Goal: Information Seeking & Learning: Learn about a topic

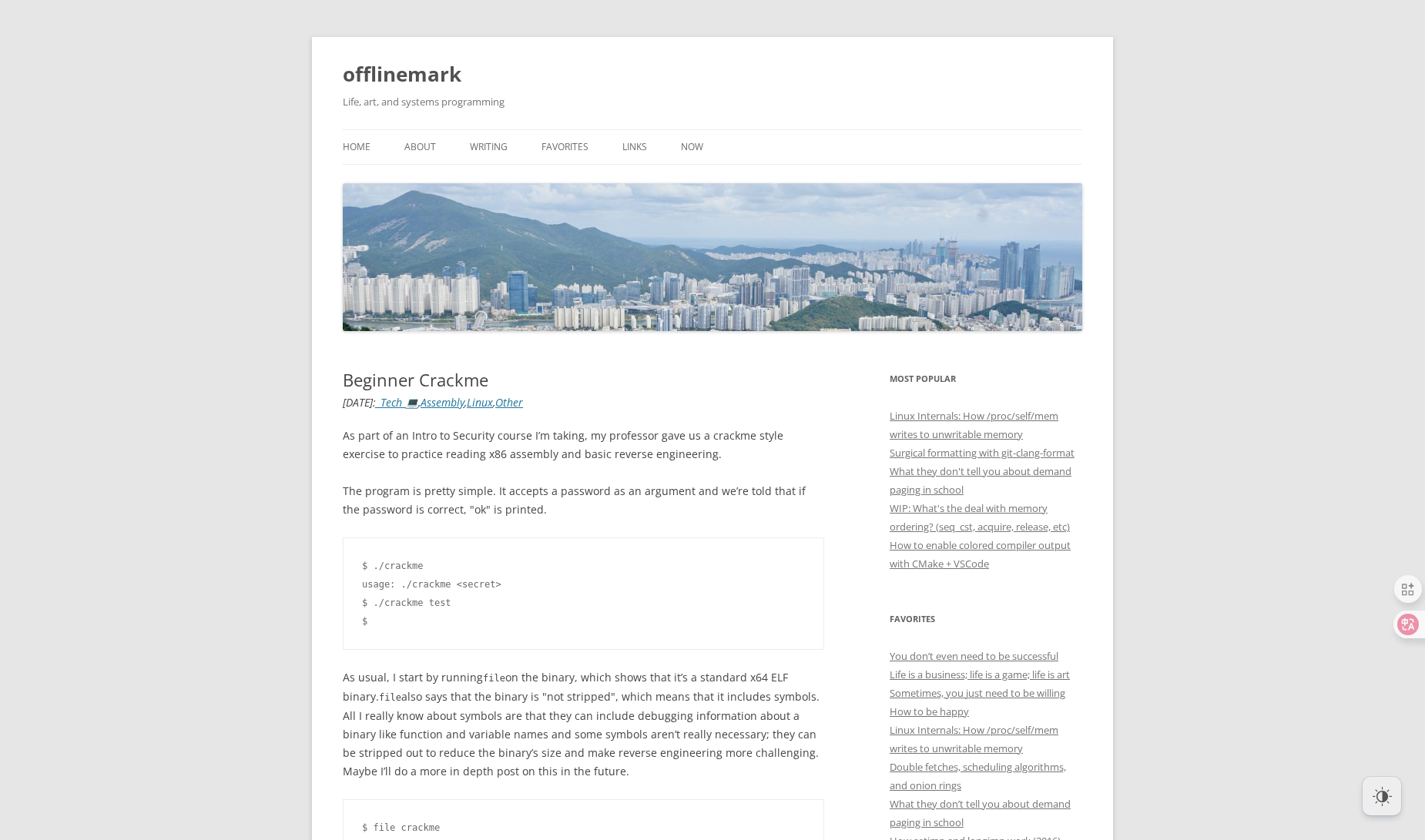
scroll to position [346, 0]
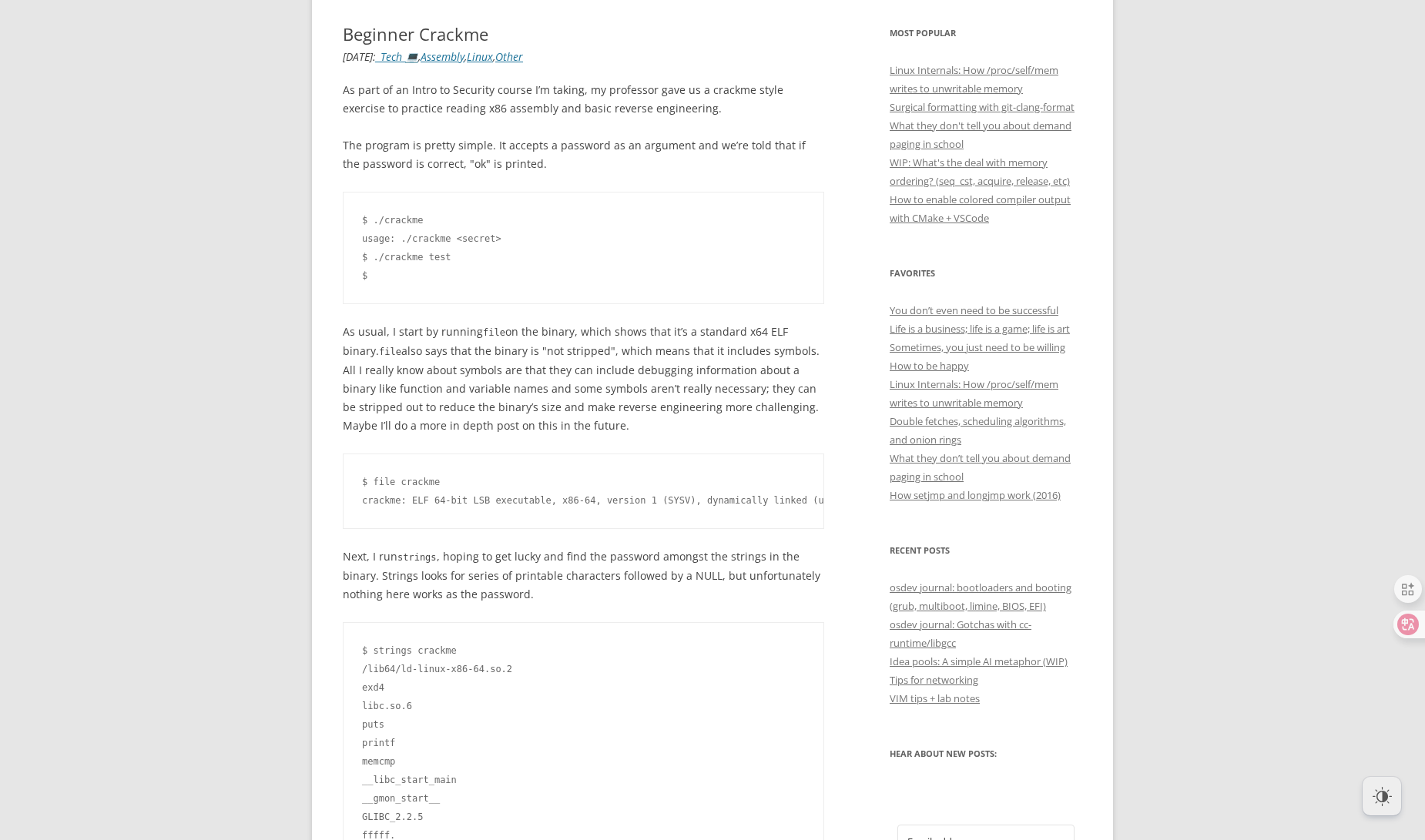
click at [501, 165] on p "The program is pretty simple. It accepts a password as an argument and we’re to…" at bounding box center [583, 155] width 481 height 37
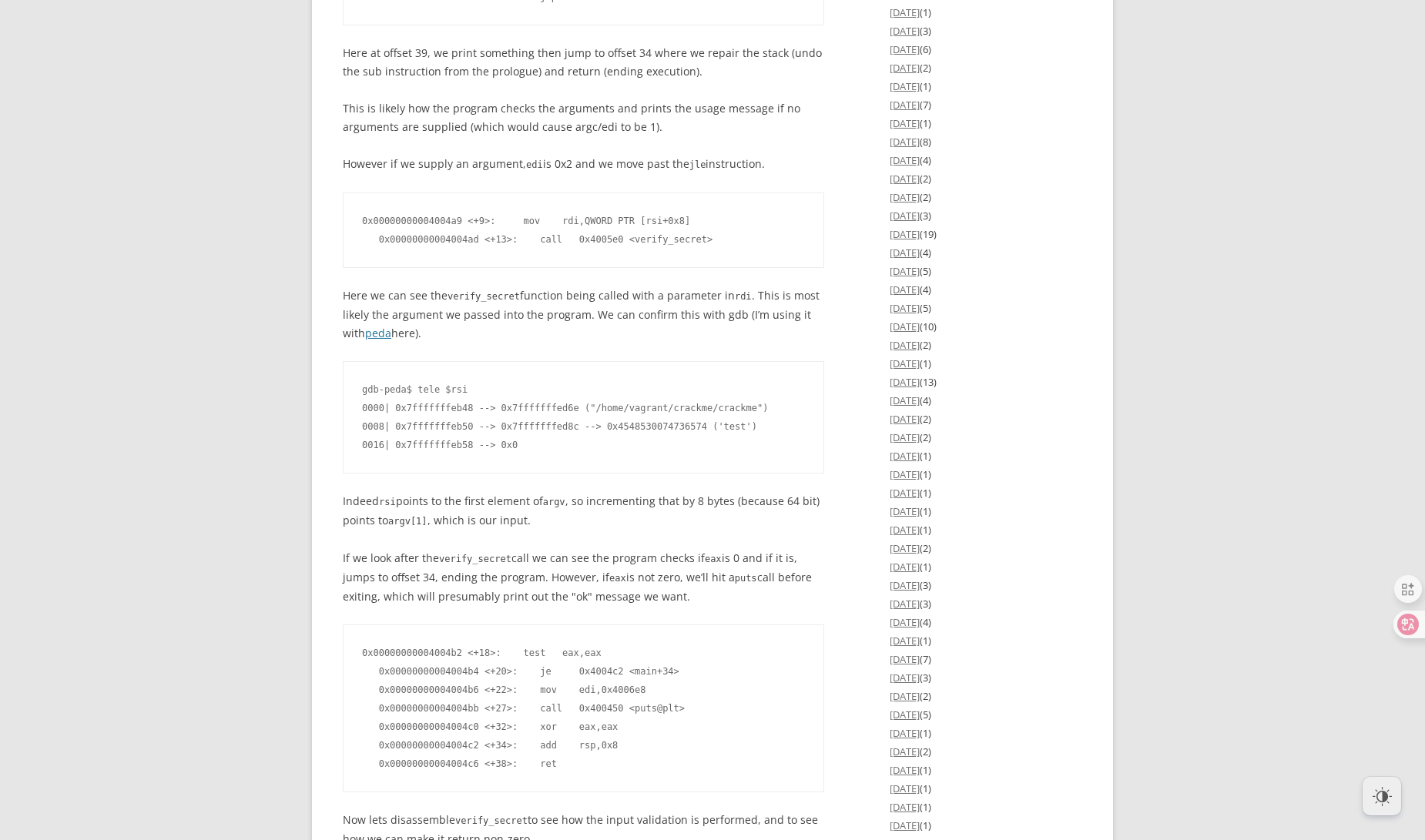
scroll to position [4146, 0]
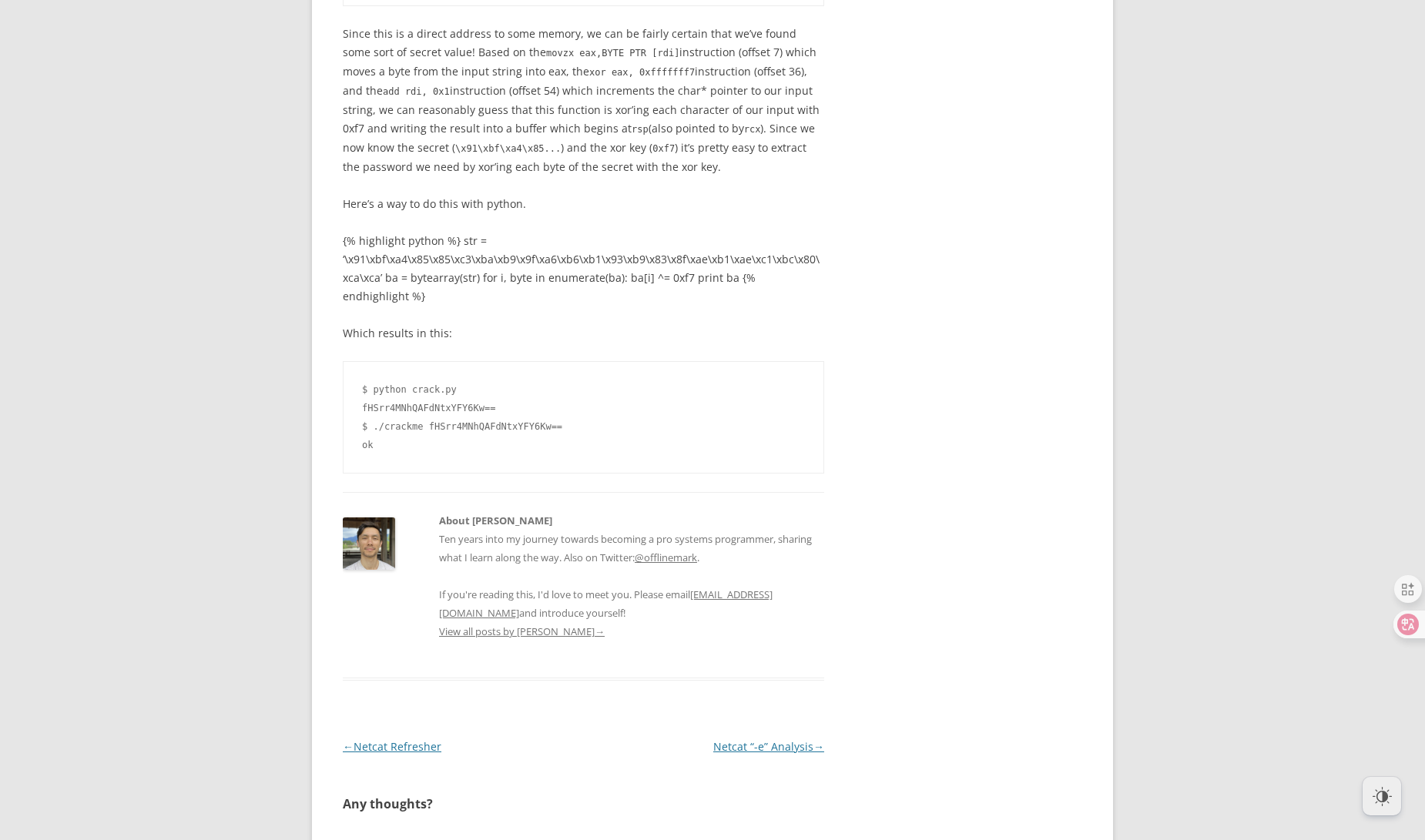
click at [420, 419] on code "$ python crack.py fHSrr4MNhQAFdNtxYFY6Kw== $ ./crackme fHSrr4MNhQAFdNtxYFY6Kw==…" at bounding box center [583, 418] width 443 height 74
click at [459, 420] on code "$ python crack.py fHSrr4MNhQAFdNtxYFY6Kw== $ ./crackme fHSrr4MNhQAFdNtxYFY6Kw==…" at bounding box center [583, 418] width 443 height 74
drag, startPoint x: 377, startPoint y: 420, endPoint x: 546, endPoint y: 420, distance: 169.0
click at [548, 419] on code "$ python crack.py fHSrr4MNhQAFdNtxYFY6Kw== $ ./crackme fHSrr4MNhQAFdNtxYFY6Kw==…" at bounding box center [583, 418] width 443 height 74
click at [447, 392] on code "$ python crack.py fHSrr4MNhQAFdNtxYFY6Kw== $ ./crackme fHSrr4MNhQAFdNtxYFY6Kw==…" at bounding box center [583, 418] width 443 height 74
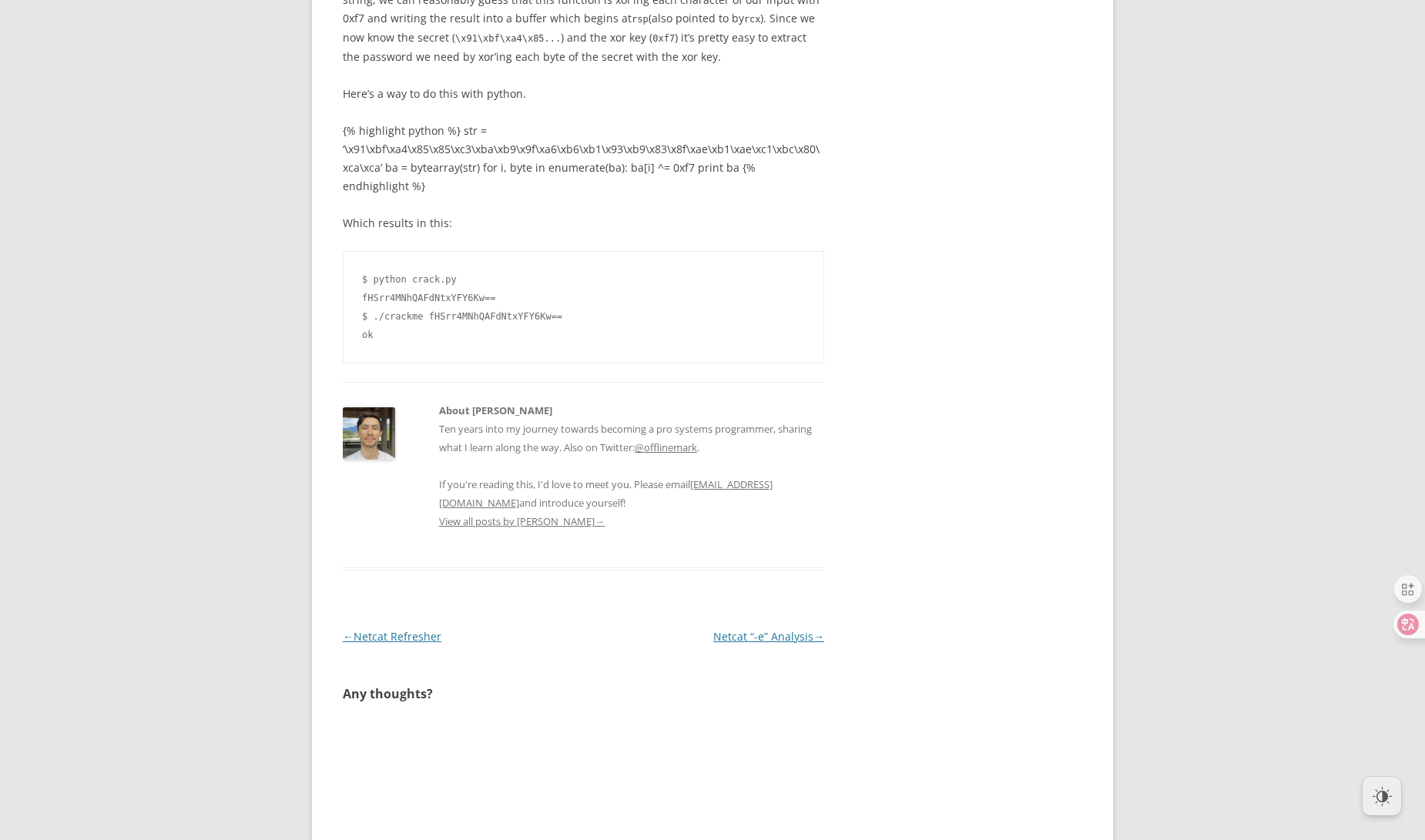
scroll to position [4277, 0]
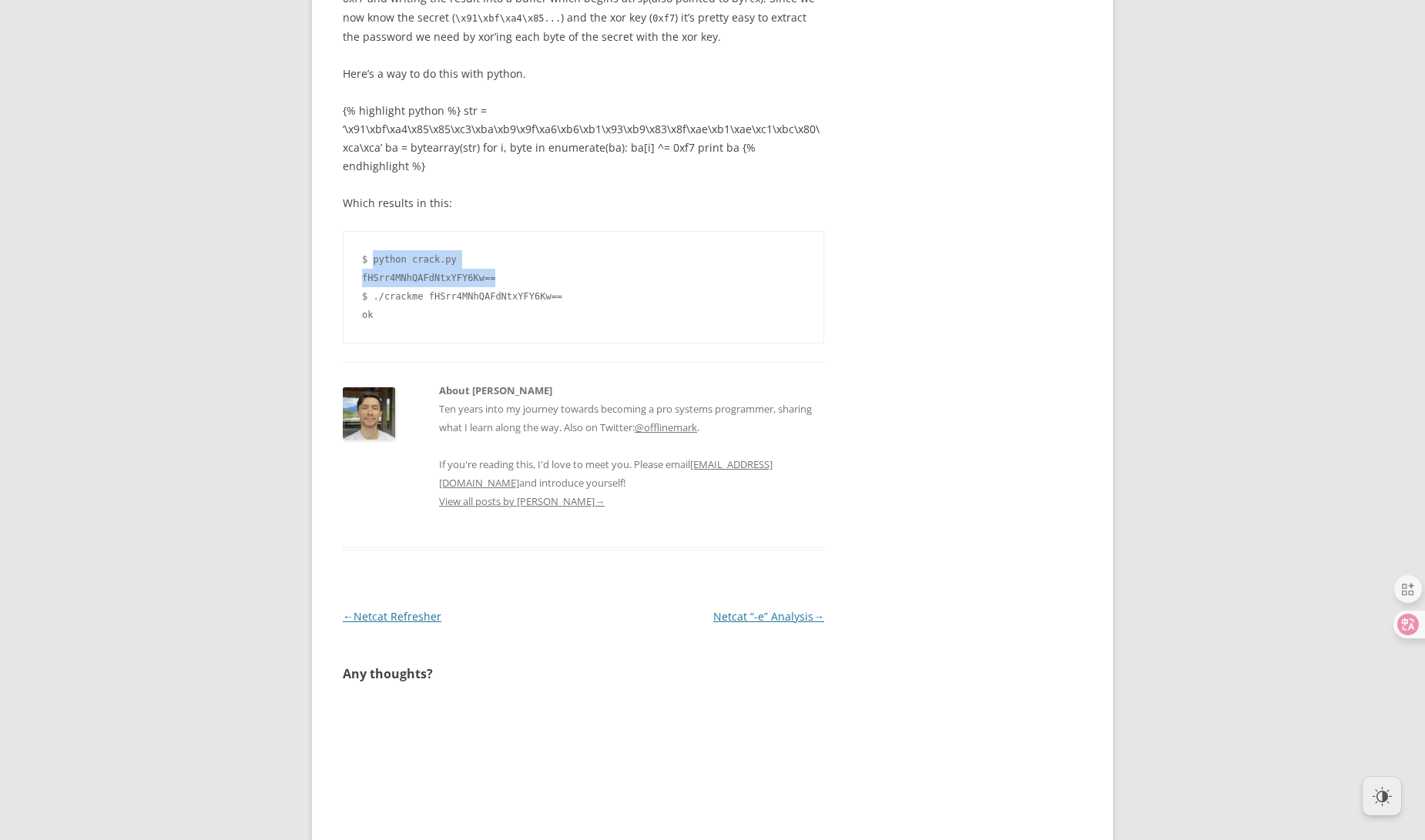
drag, startPoint x: 372, startPoint y: 254, endPoint x: 522, endPoint y: 268, distance: 150.7
click at [522, 268] on code "$ python crack.py fHSrr4MNhQAFdNtxYFY6Kw== $ ./crackme fHSrr4MNhQAFdNtxYFY6Kw==…" at bounding box center [583, 287] width 443 height 74
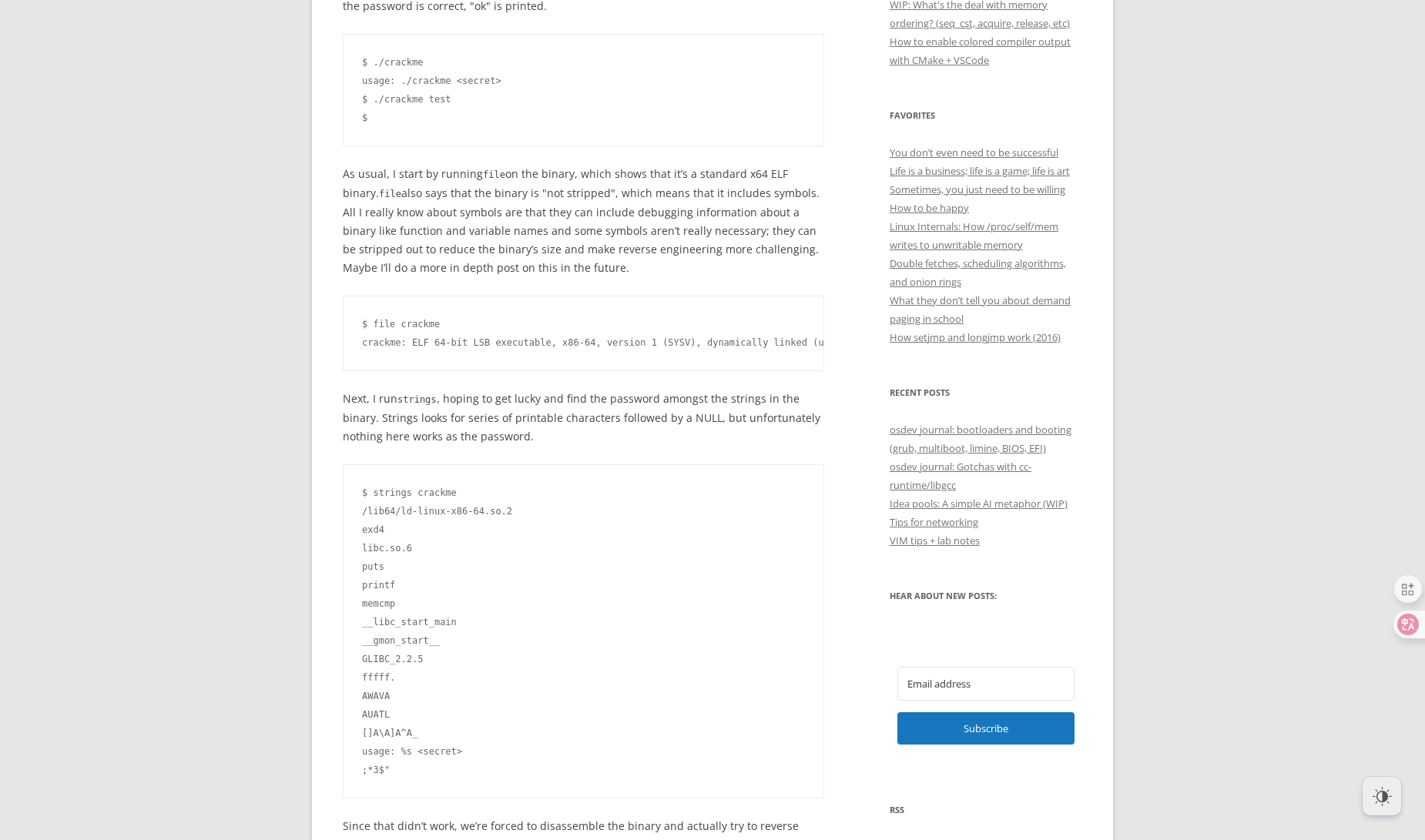
scroll to position [0, 0]
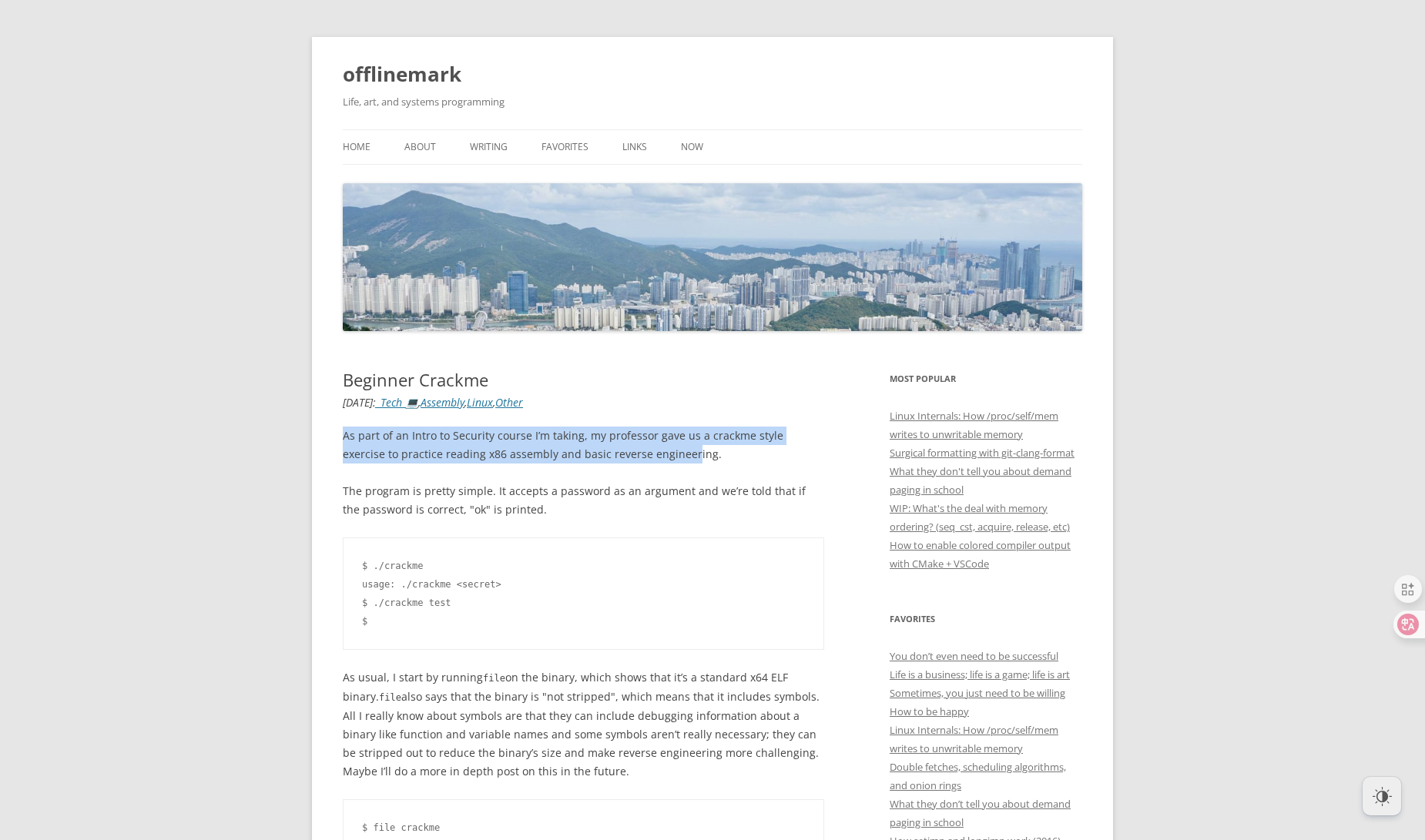
drag, startPoint x: 330, startPoint y: 441, endPoint x: 643, endPoint y: 453, distance: 313.2
click at [643, 453] on p "As part of an Intro to Security course I’m taking, my professor gave us a crack…" at bounding box center [583, 445] width 481 height 37
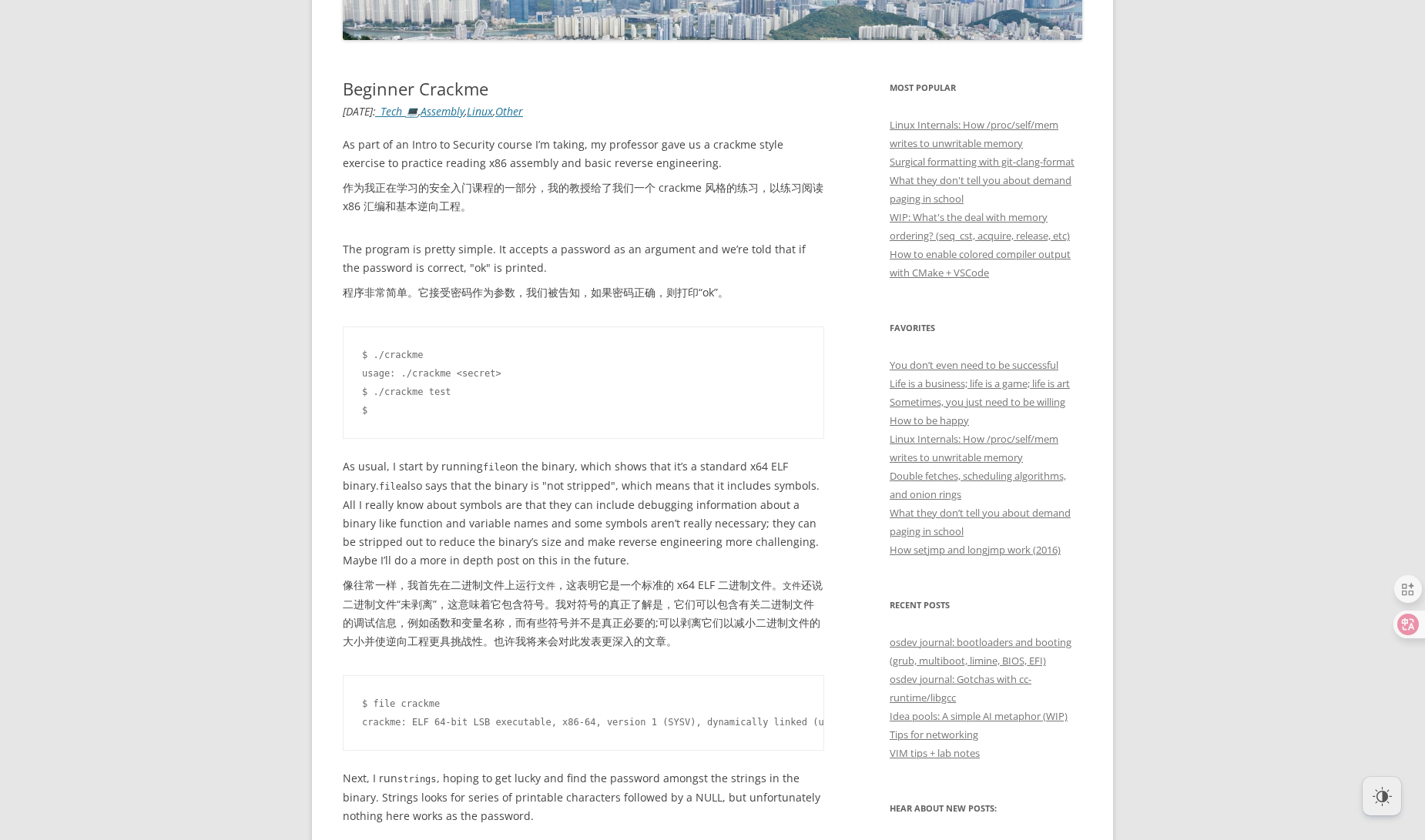
click at [433, 629] on font "像往常一样，我首先在二进制文件上运行 文件 ，这表明它是一个标准的 x64 ELF 二进制文件。 文件 还说二进制文件“未剥离”，这意味着它包含符号。我对符号…" at bounding box center [583, 613] width 481 height 75
click at [478, 92] on h1 "Beginner Crackme" at bounding box center [583, 89] width 481 height 20
click at [362, 91] on h1 "Beginner Crackme" at bounding box center [583, 89] width 481 height 20
